Goal: Transaction & Acquisition: Download file/media

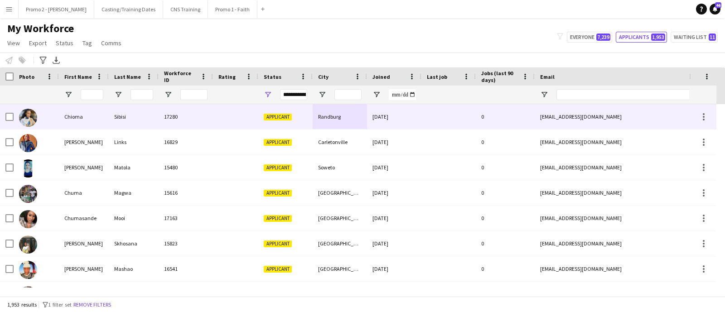
click at [278, 121] on div "Applicant" at bounding box center [285, 116] width 54 height 25
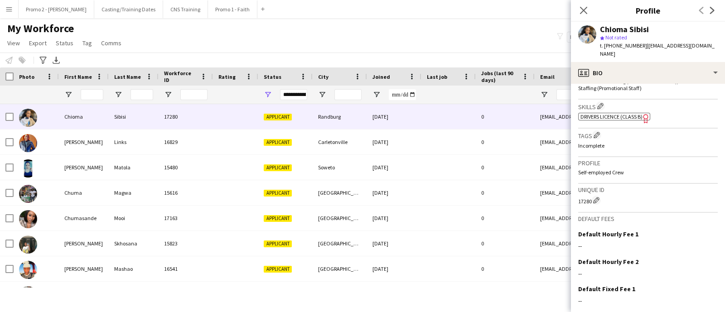
scroll to position [353, 0]
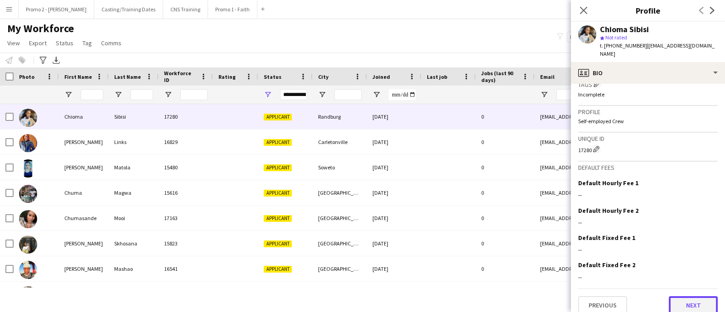
click at [685, 296] on button "Next" at bounding box center [693, 305] width 49 height 18
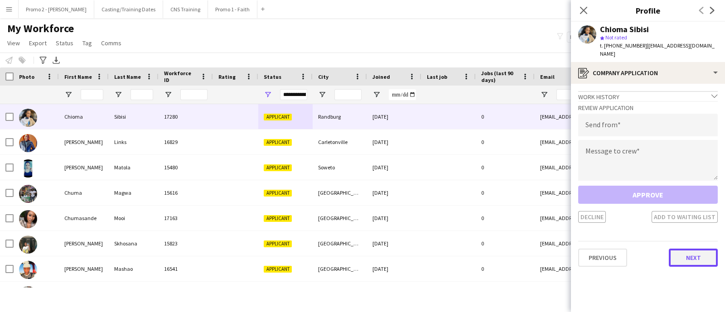
click at [681, 252] on button "Next" at bounding box center [693, 258] width 49 height 18
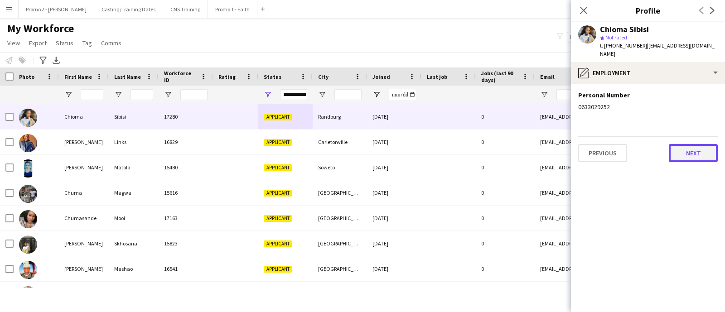
click at [678, 146] on button "Next" at bounding box center [693, 153] width 49 height 18
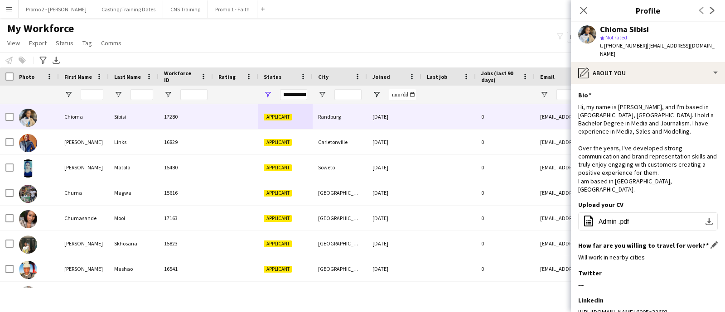
scroll to position [185, 0]
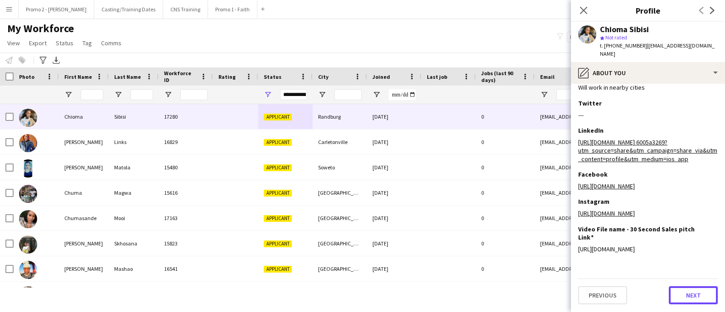
click at [684, 294] on button "Next" at bounding box center [693, 295] width 49 height 18
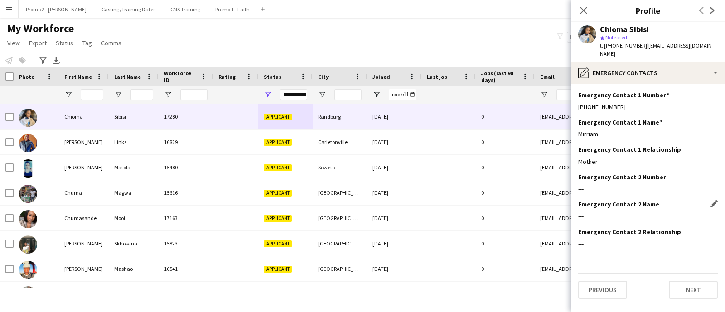
scroll to position [0, 0]
click at [685, 281] on button "Next" at bounding box center [693, 290] width 49 height 18
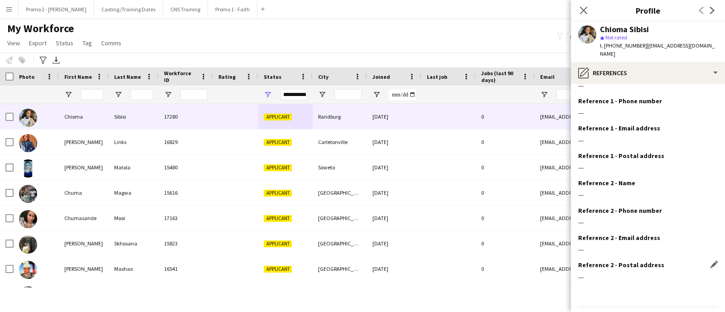
scroll to position [40, 0]
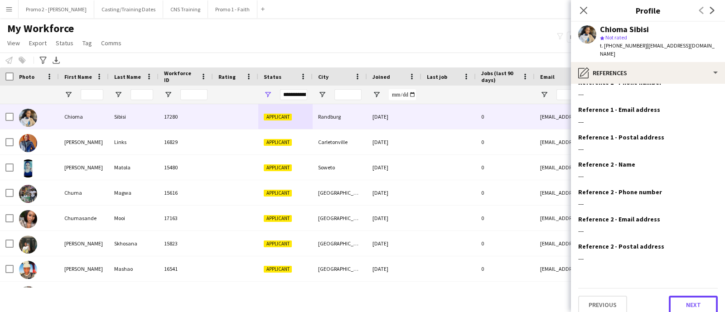
drag, startPoint x: 680, startPoint y: 287, endPoint x: 680, endPoint y: 272, distance: 14.5
click at [680, 288] on div "Previous Next" at bounding box center [648, 301] width 140 height 26
click at [675, 296] on button "Next" at bounding box center [693, 305] width 49 height 18
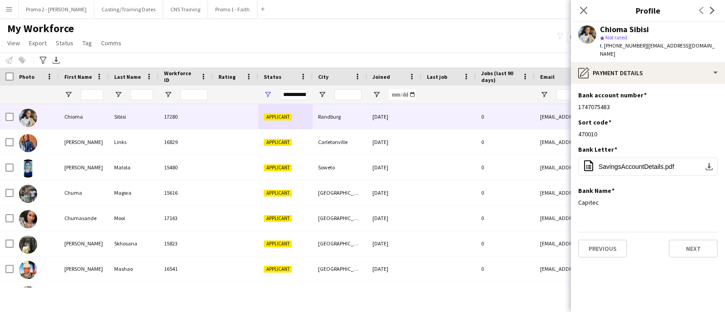
click at [341, 24] on div "My Workforce View Views Default view Applicants New view Update view Delete vie…" at bounding box center [362, 37] width 725 height 31
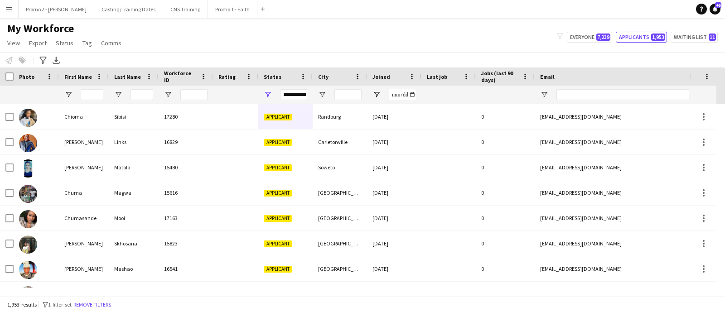
click at [6, 5] on app-icon "Menu" at bounding box center [8, 8] width 7 height 7
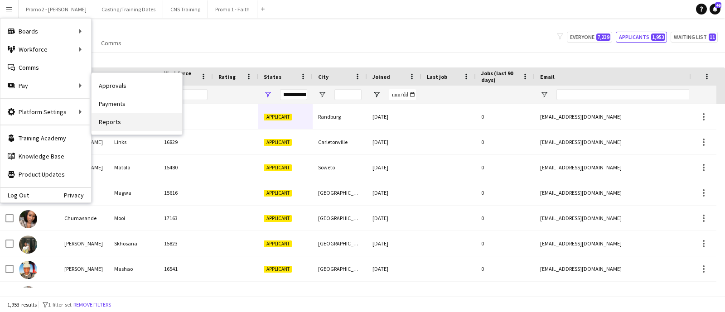
click at [113, 120] on link "Reports" at bounding box center [137, 122] width 91 height 18
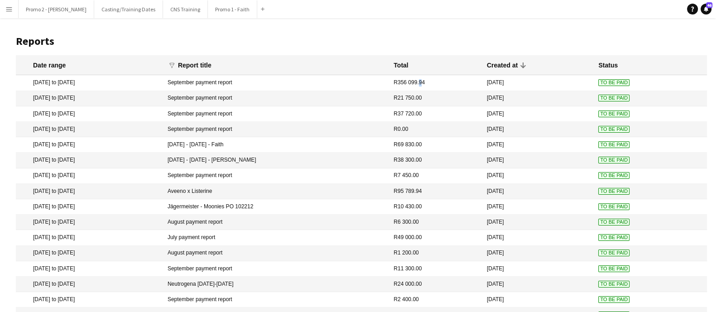
click at [442, 86] on mat-cell "R356 099.94" at bounding box center [435, 82] width 93 height 15
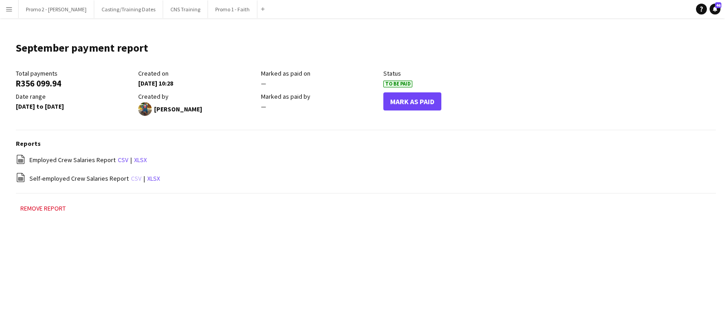
click at [136, 177] on link "csv" at bounding box center [136, 178] width 10 height 8
click at [133, 177] on link "csv" at bounding box center [136, 178] width 10 height 8
click at [152, 173] on div "file-spreadsheet Self-employed Crew Salaries Report csv | xlsx" at bounding box center [366, 178] width 700 height 11
